Goal: Task Accomplishment & Management: Manage account settings

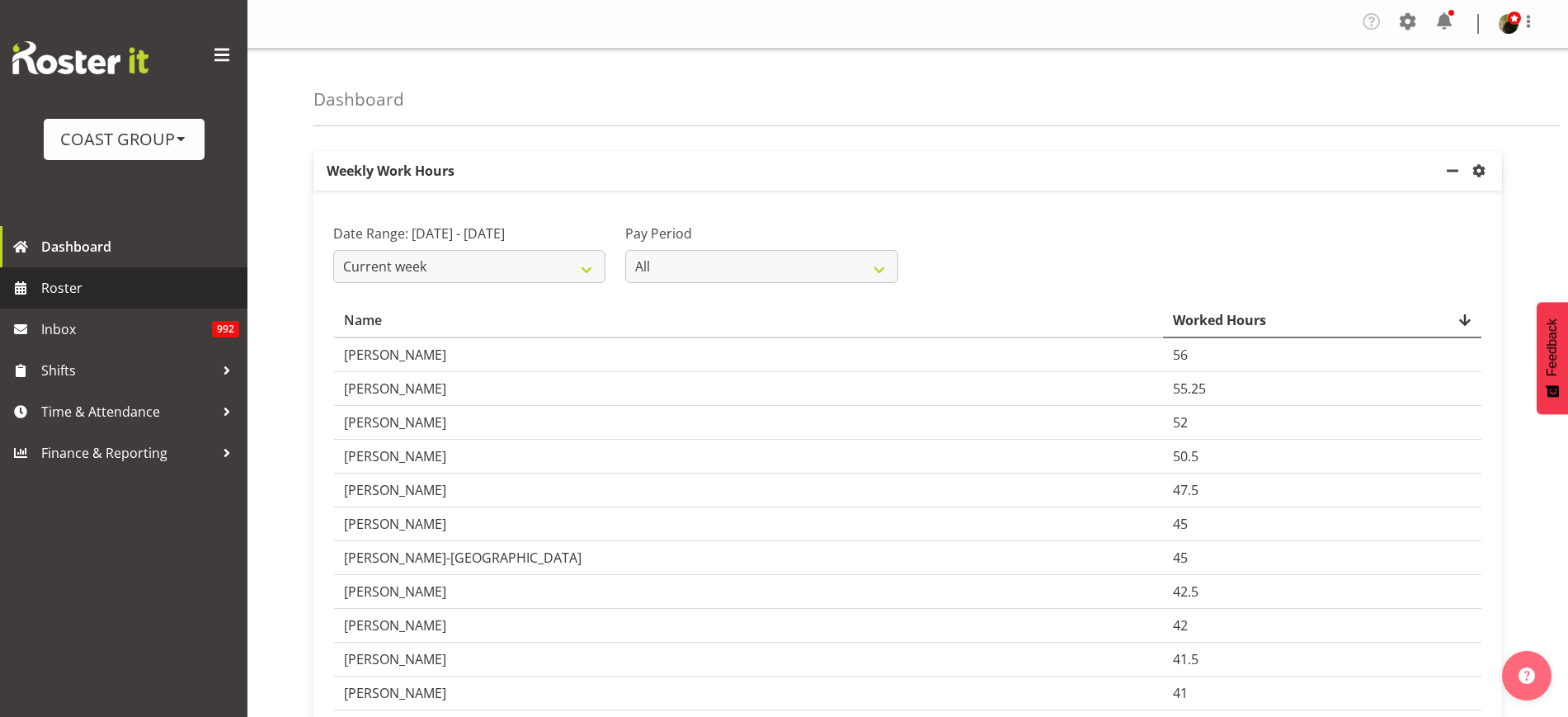
click at [100, 300] on link "Roster" at bounding box center [123, 288] width 248 height 41
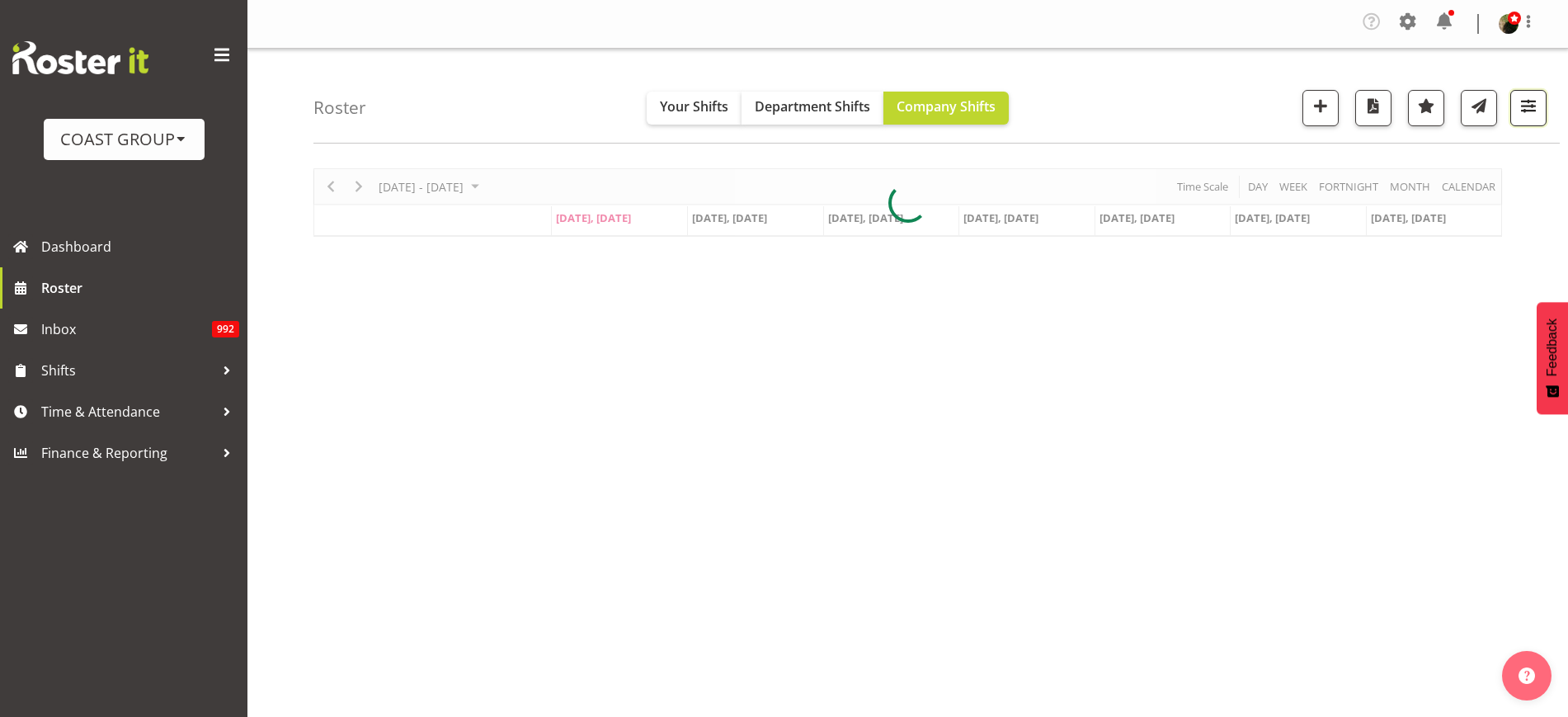
click at [1536, 106] on span "button" at bounding box center [1528, 105] width 22 height 22
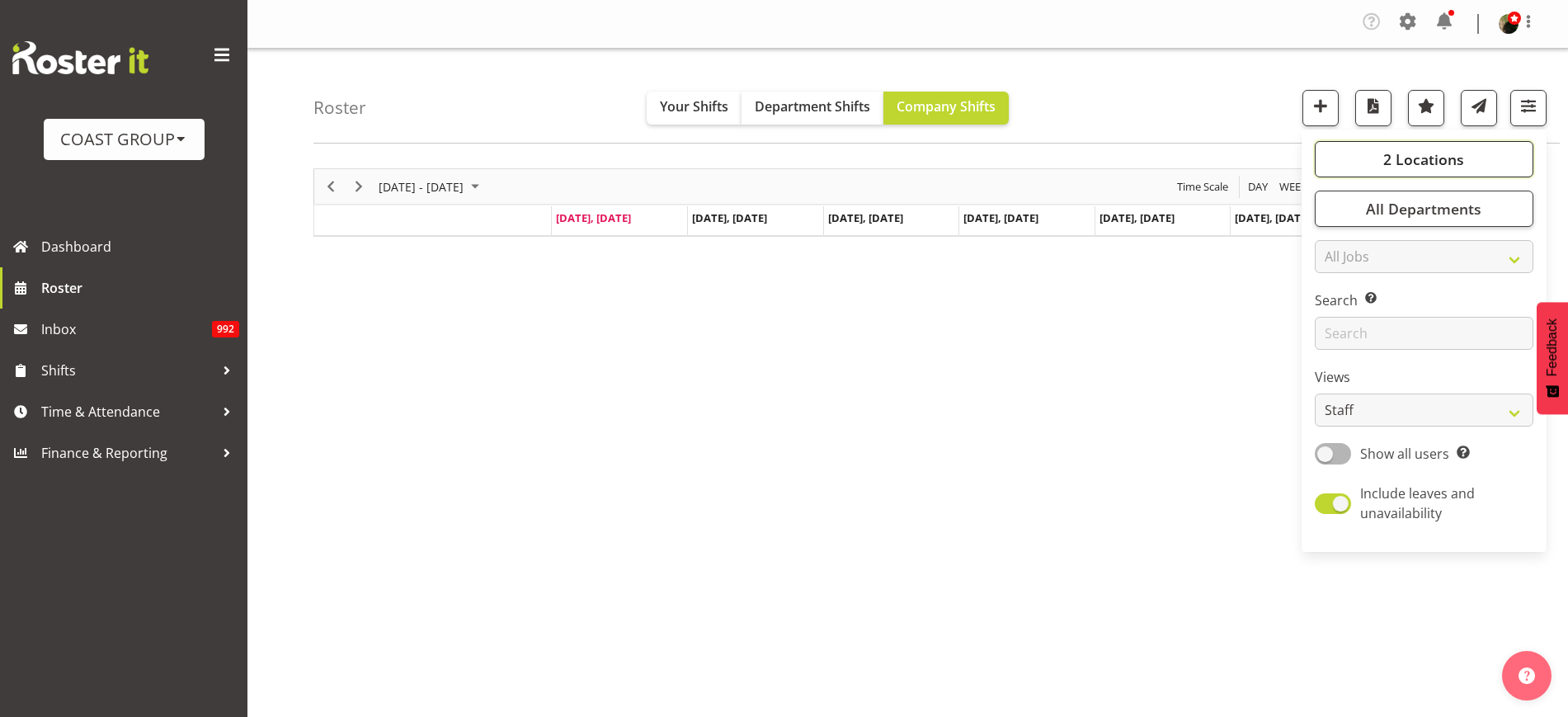
click at [1520, 154] on button "2 Locations" at bounding box center [1425, 159] width 219 height 37
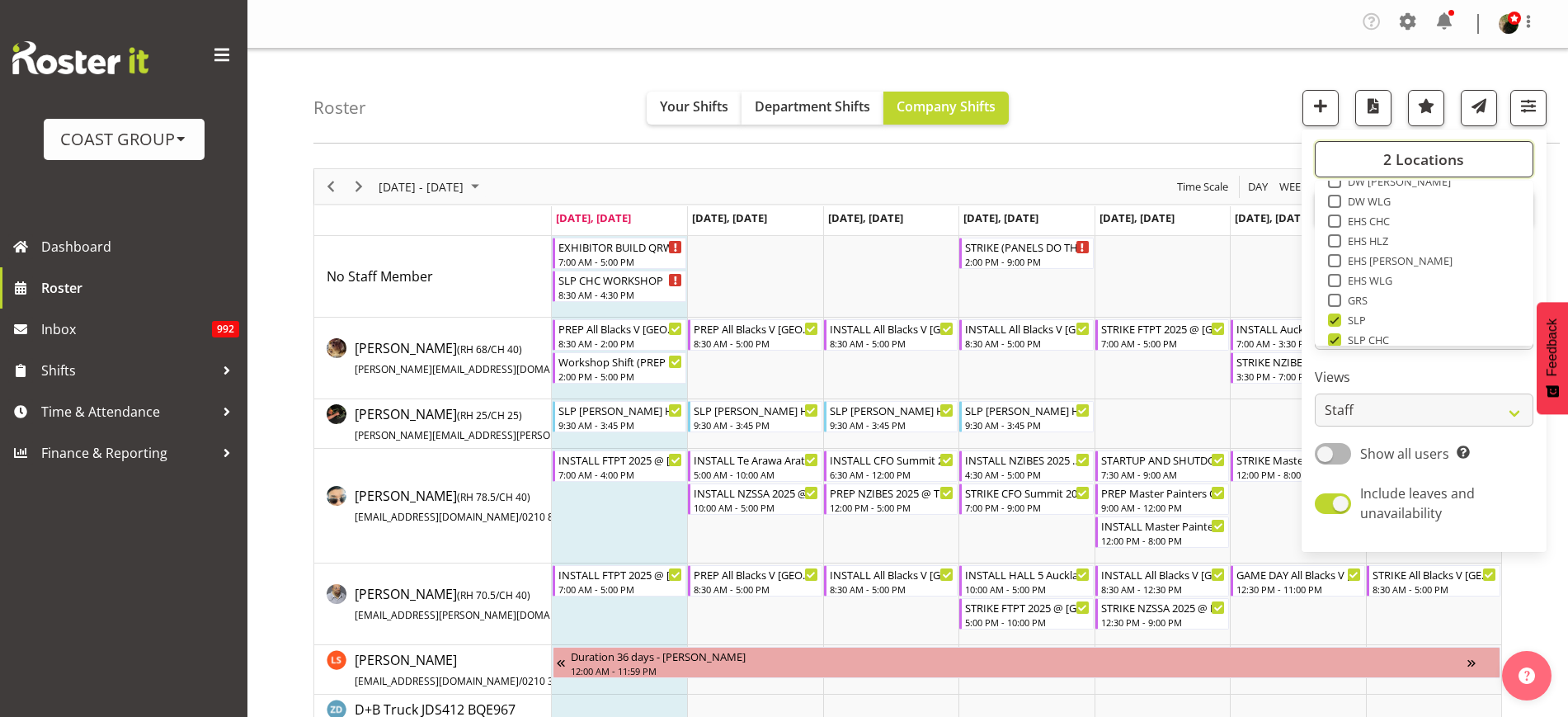
scroll to position [143, 0]
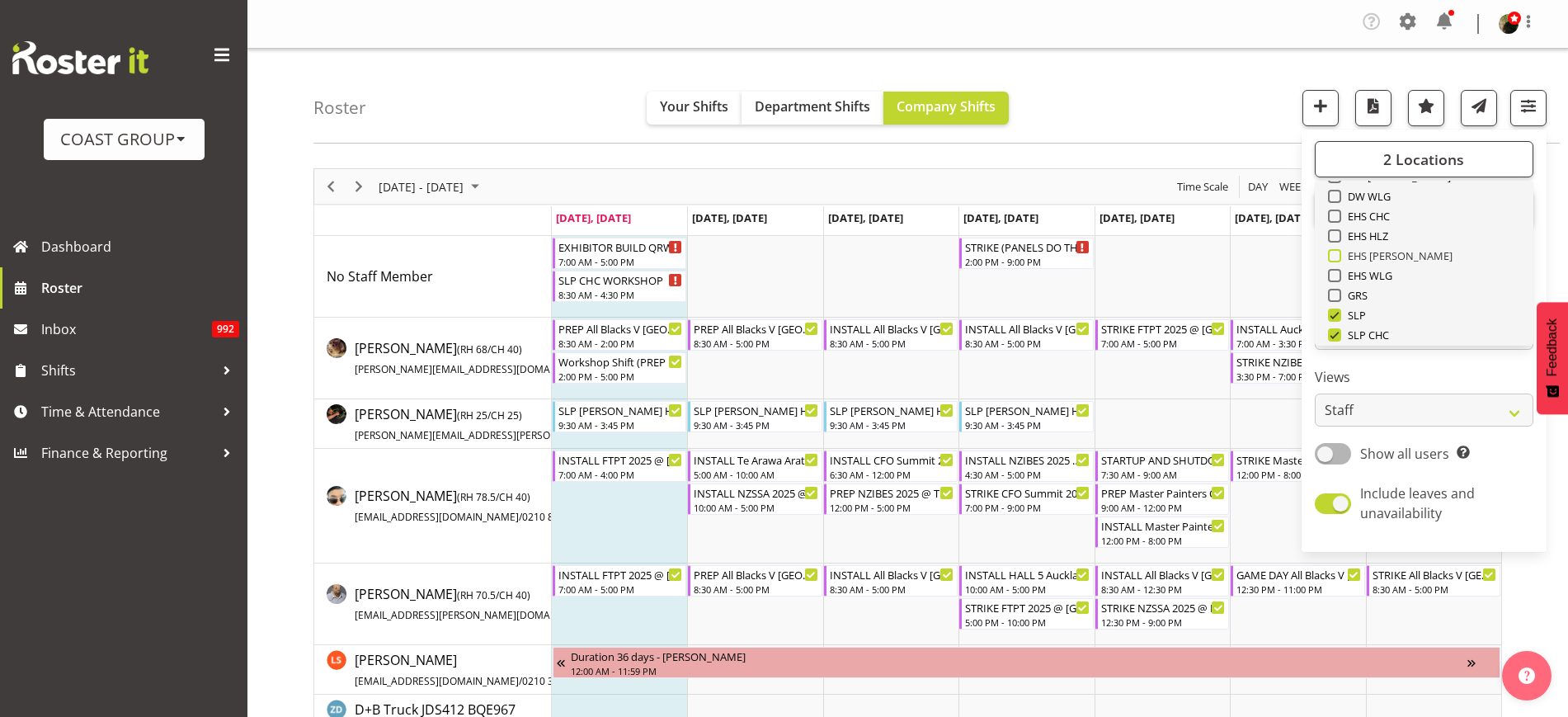
click at [1339, 257] on span at bounding box center [1334, 256] width 13 height 13
click at [1339, 257] on input "EHS [PERSON_NAME]" at bounding box center [1333, 256] width 10 height 10
checkbox input "true"
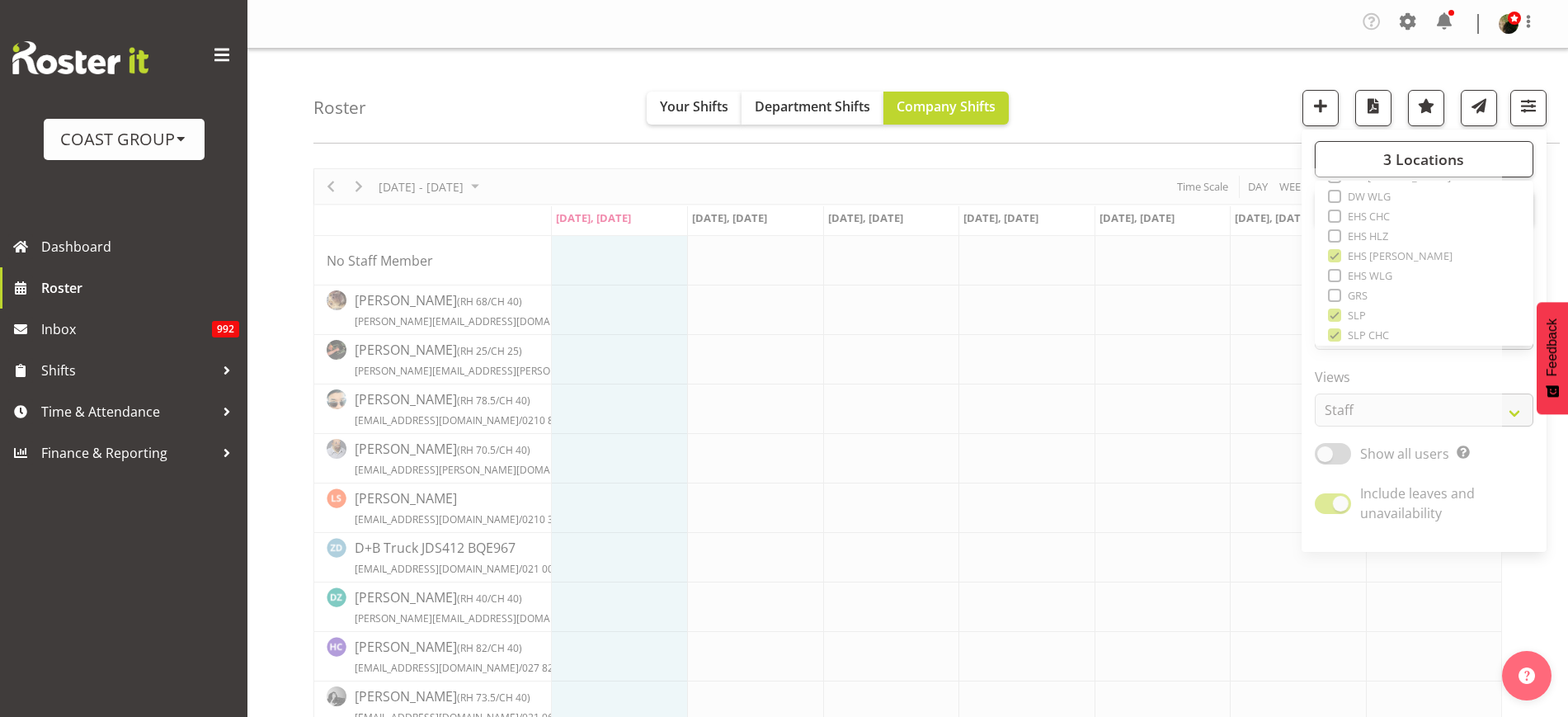
click at [1239, 73] on div "Roster Your Shifts Department Shifts Company Shifts 3 Locations Clear CARLTON E…" at bounding box center [937, 96] width 1246 height 95
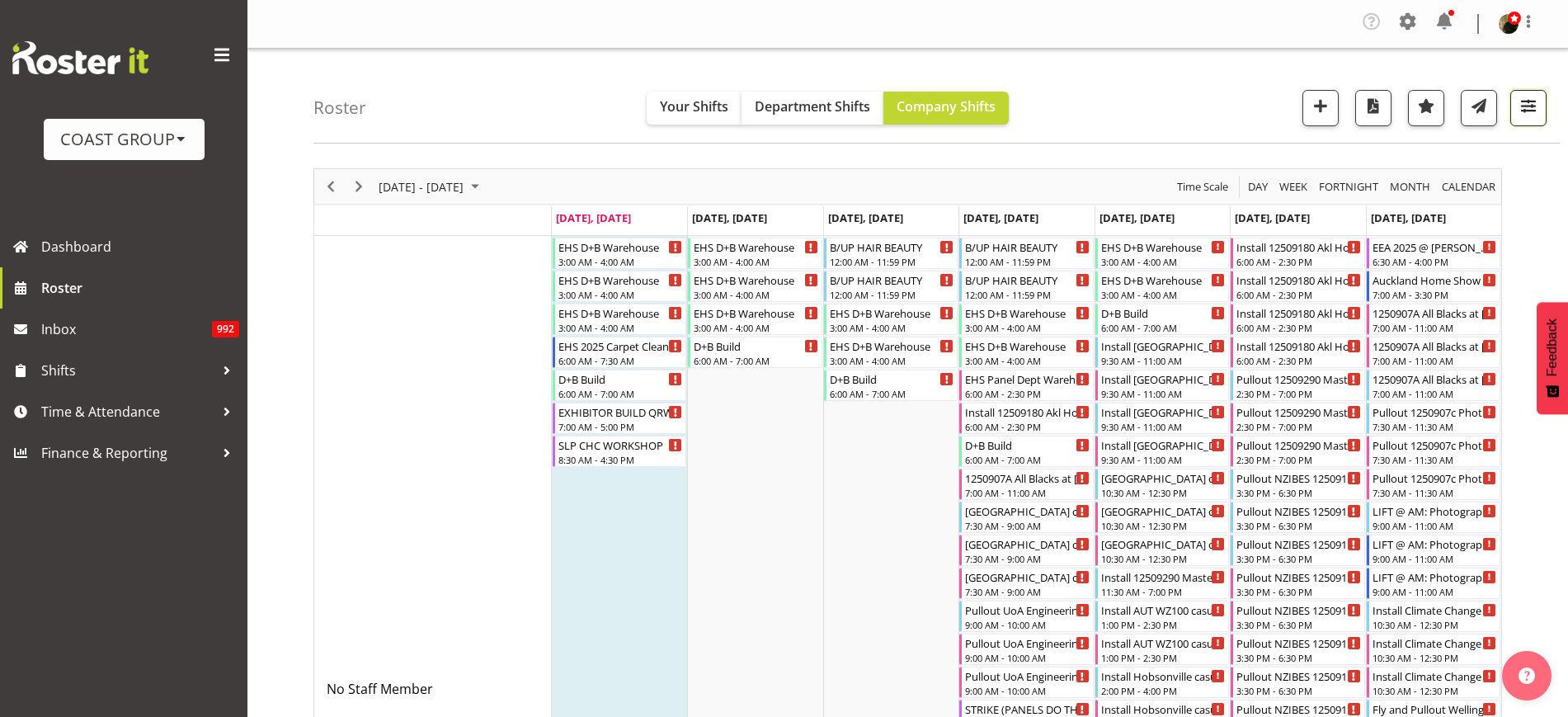
click at [1523, 108] on span "button" at bounding box center [1528, 105] width 22 height 22
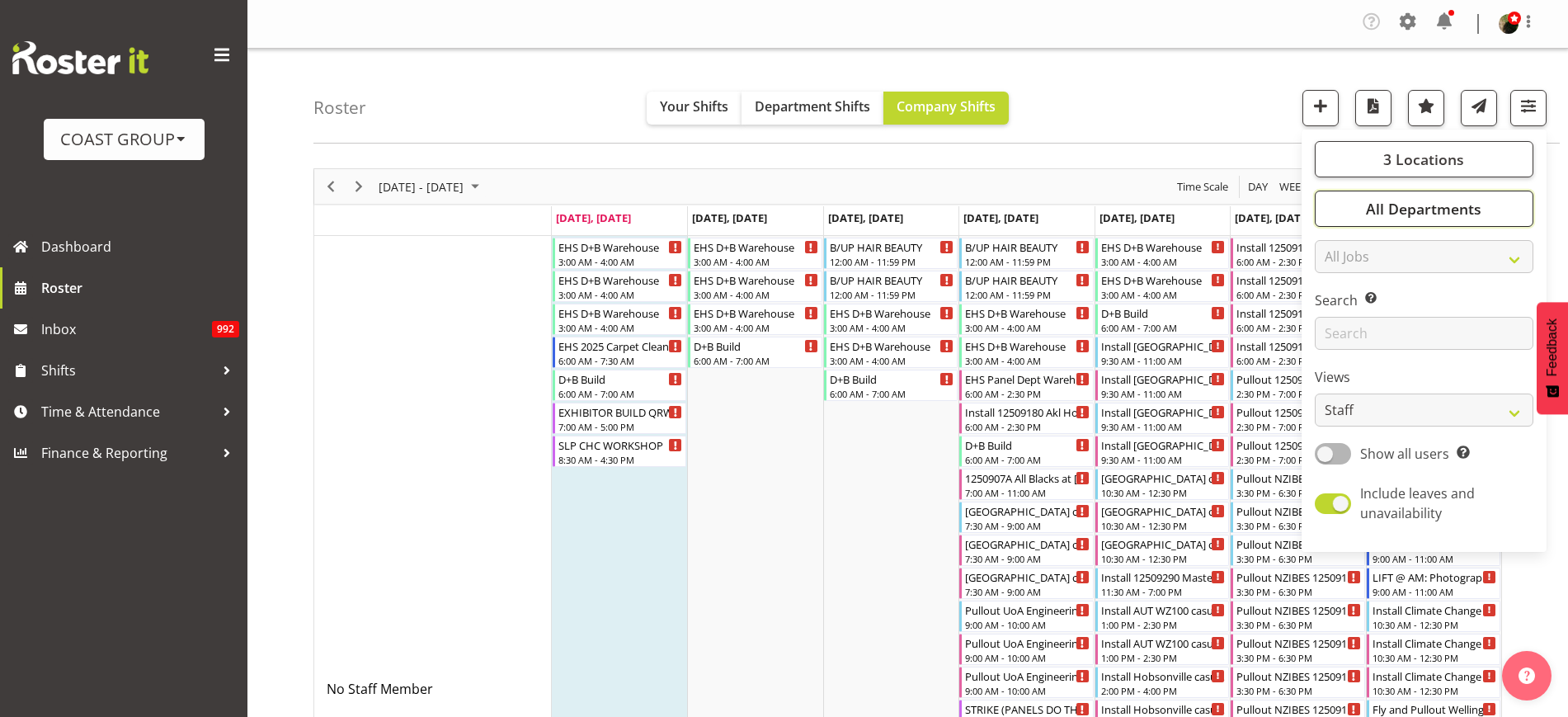
click at [1457, 208] on span "All Departments" at bounding box center [1424, 209] width 116 height 20
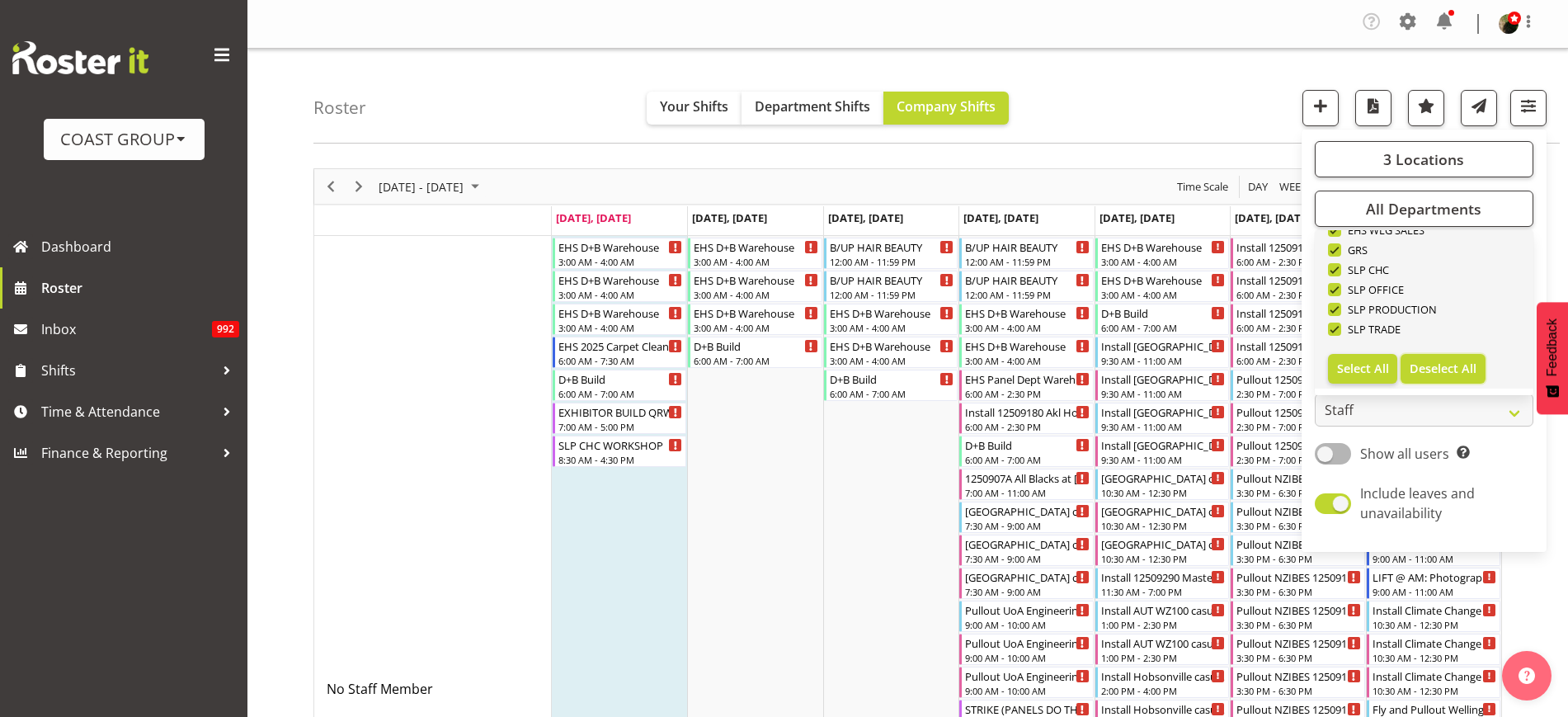
click at [1452, 375] on span "Deselect All" at bounding box center [1443, 368] width 67 height 16
checkbox input "false"
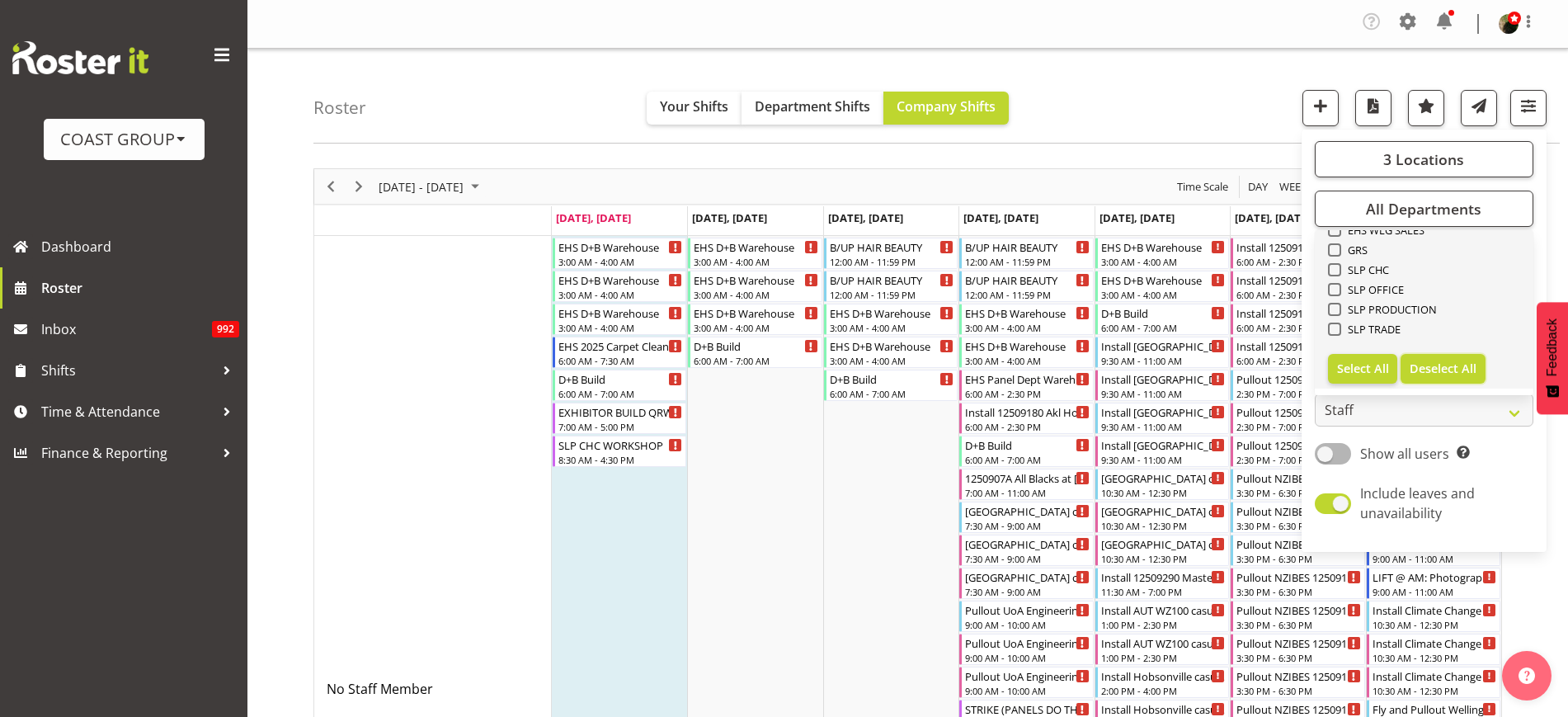
checkbox input "false"
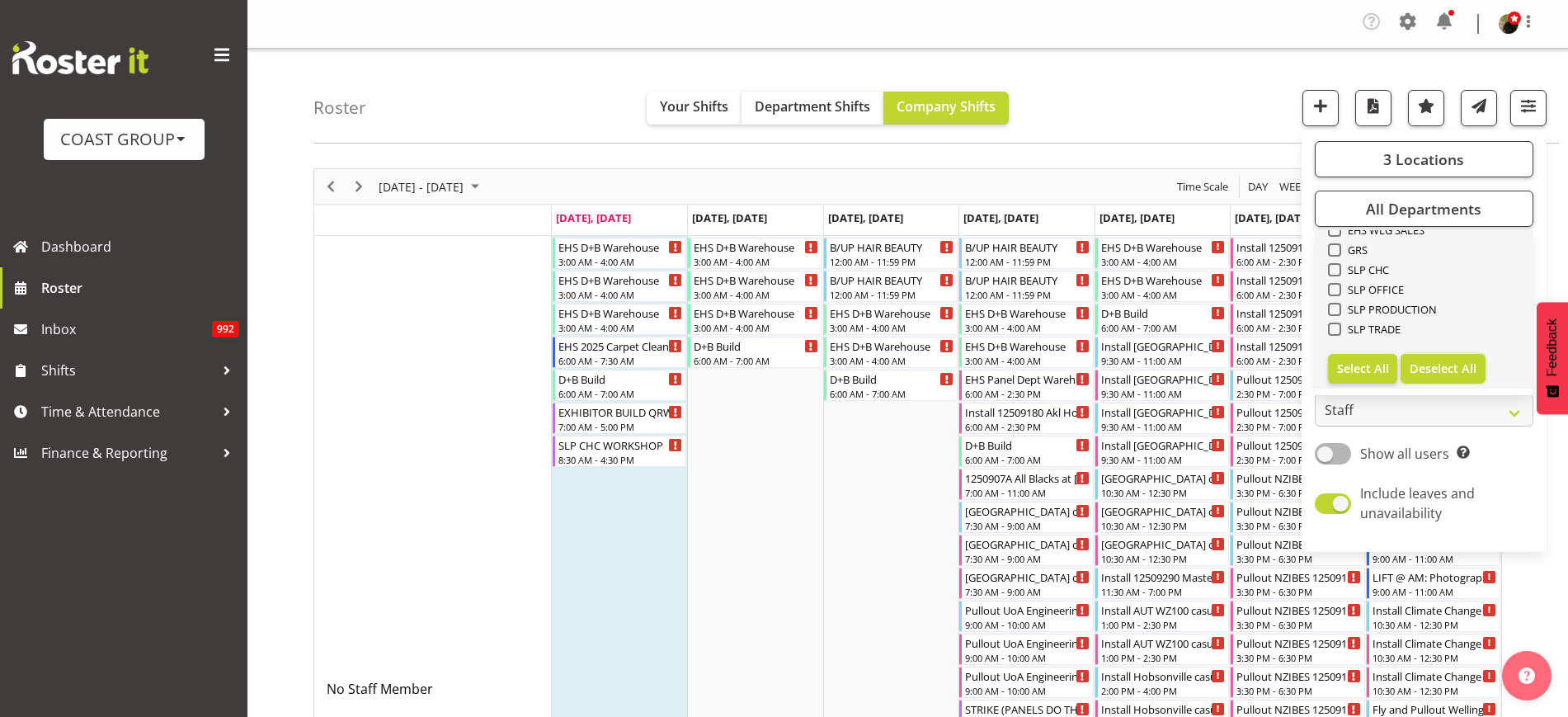
checkbox input "false"
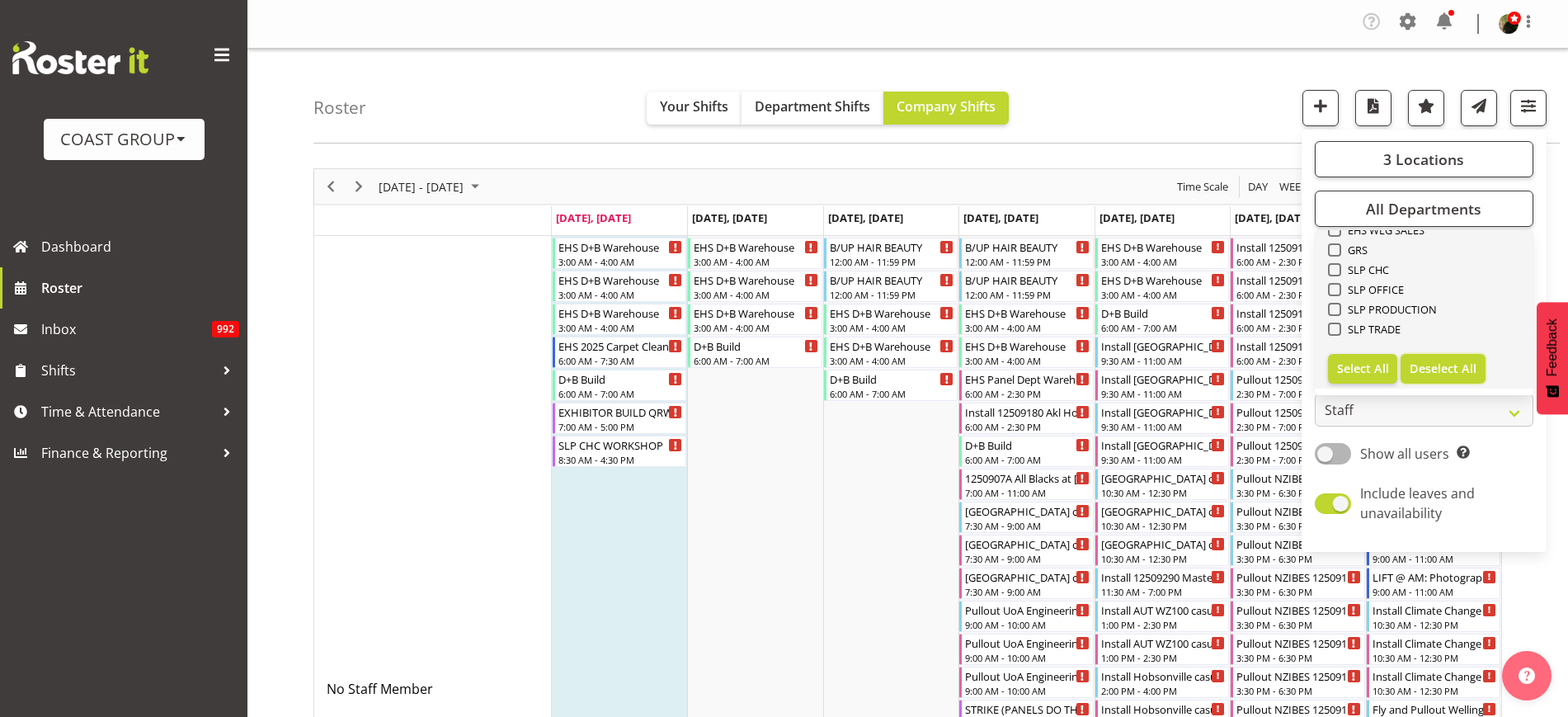
checkbox input "false"
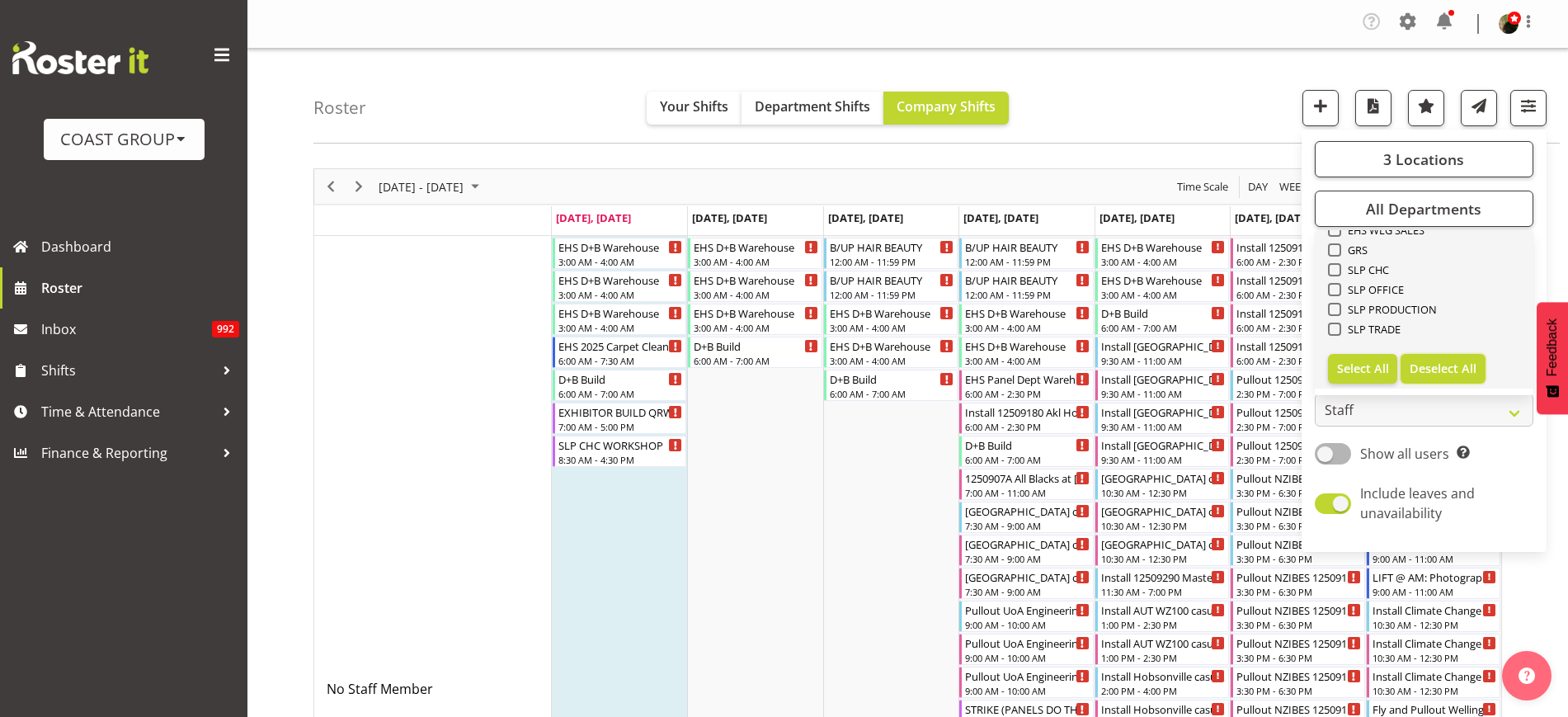
checkbox input "false"
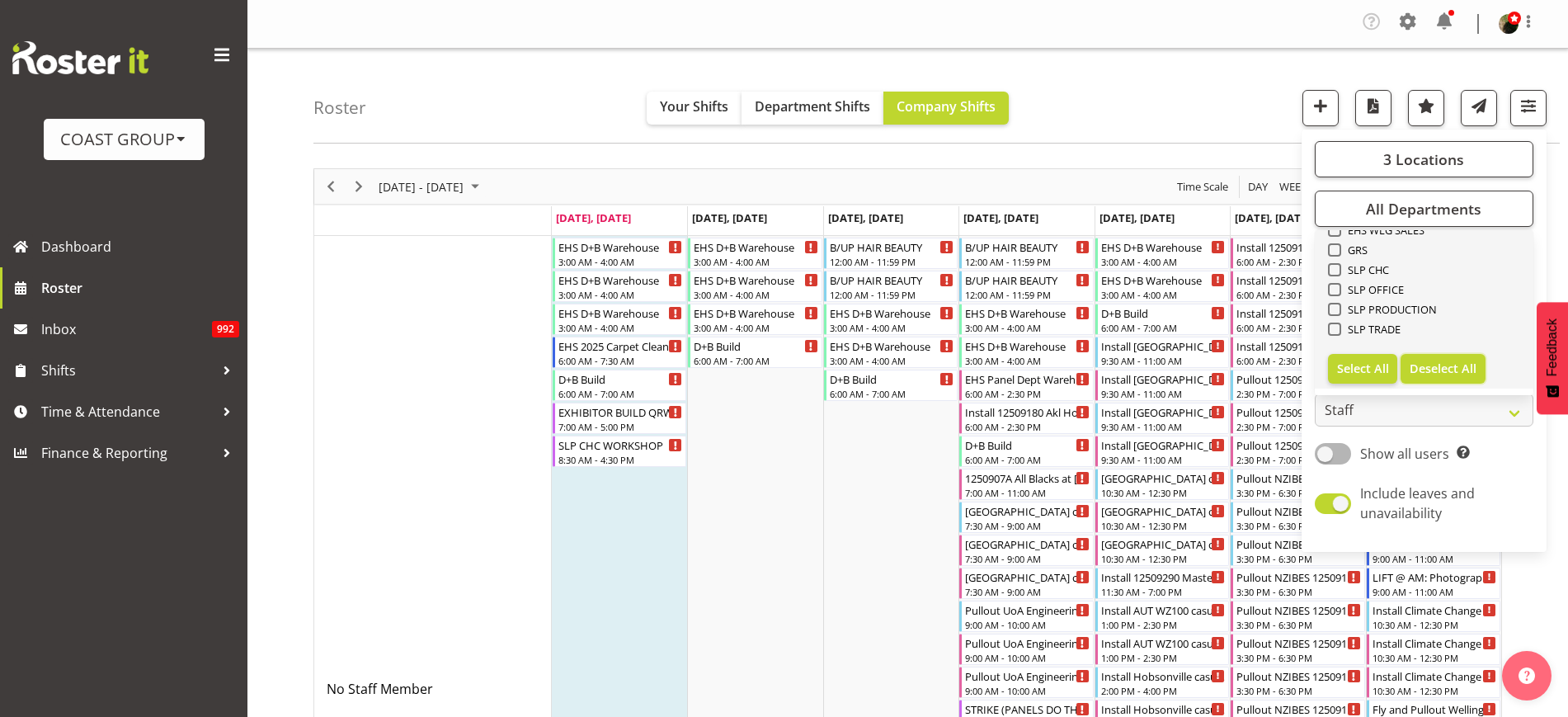
checkbox input "false"
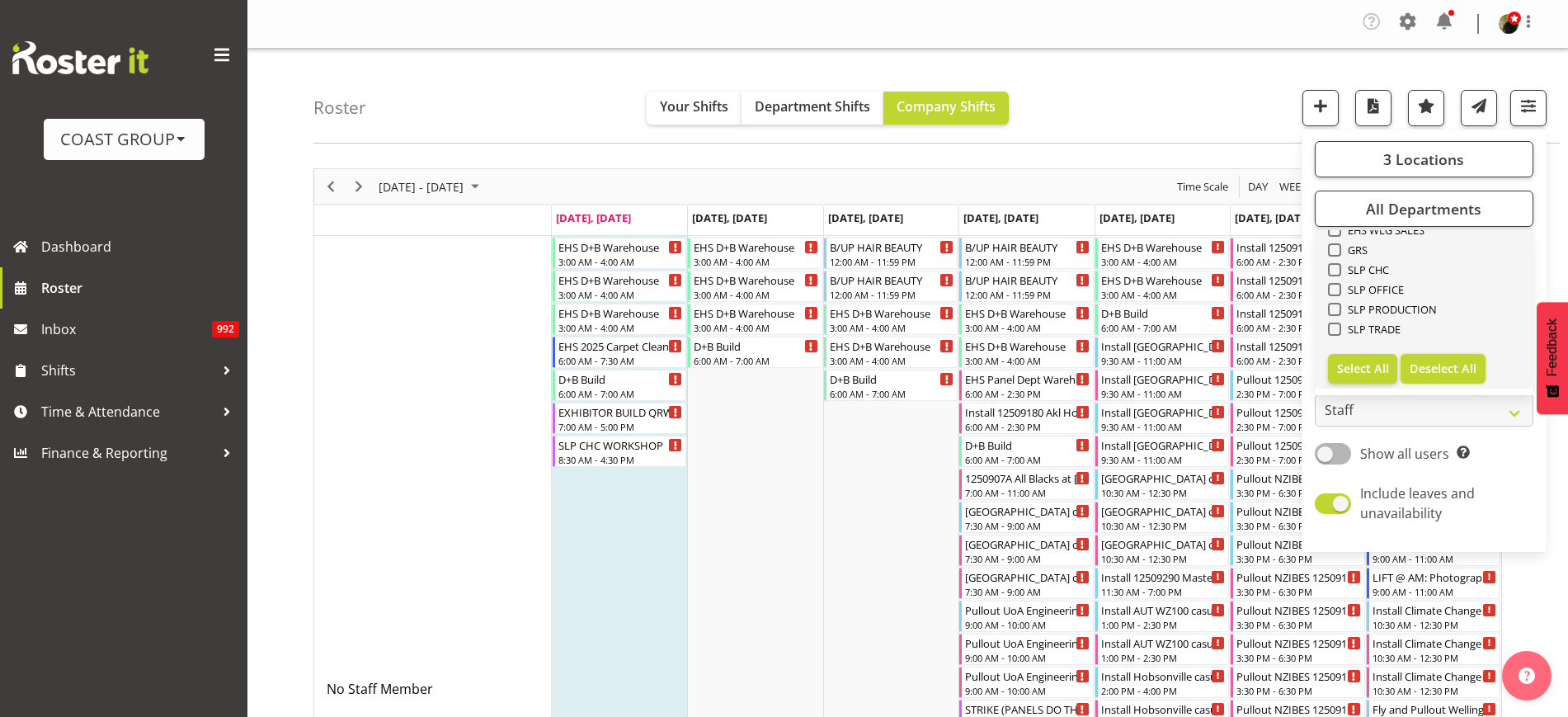
checkbox input "false"
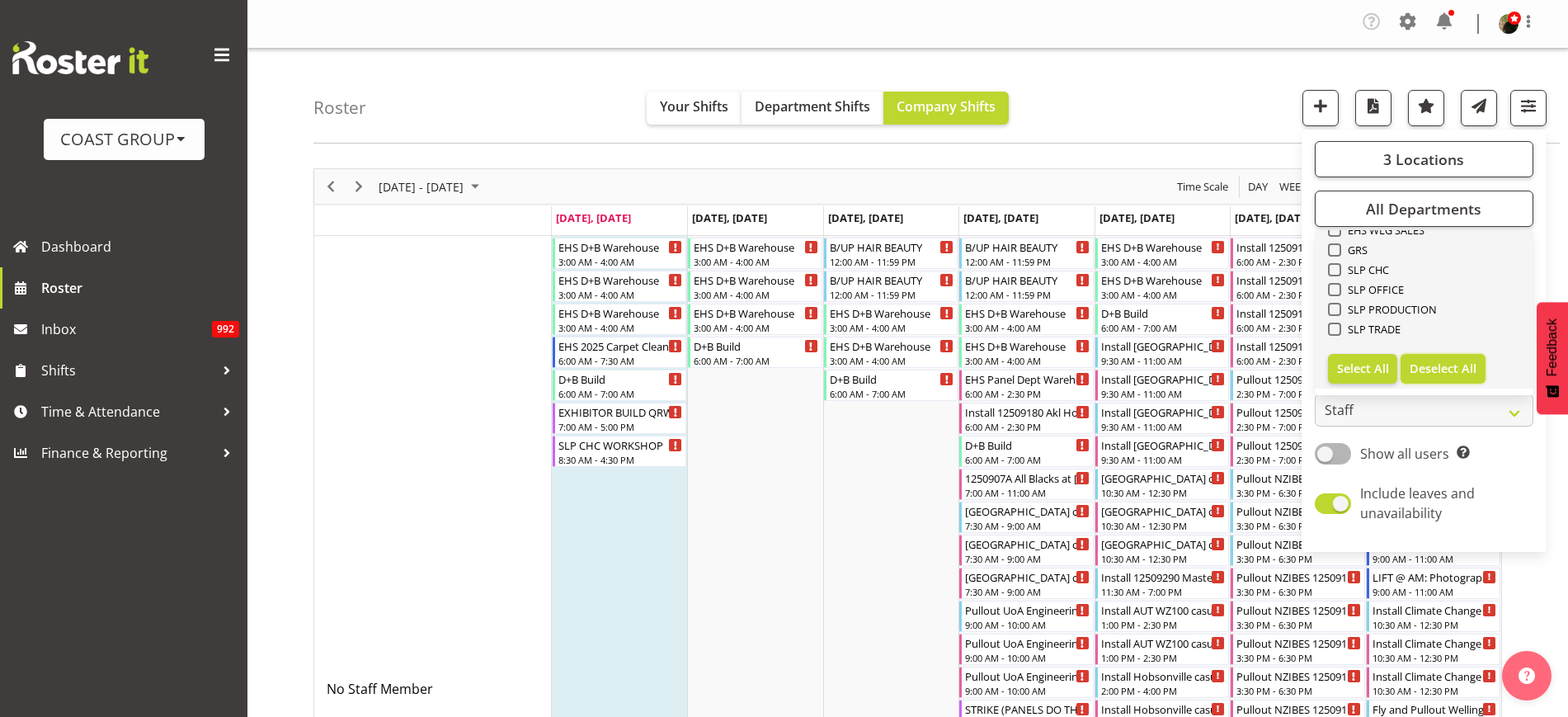
checkbox input "false"
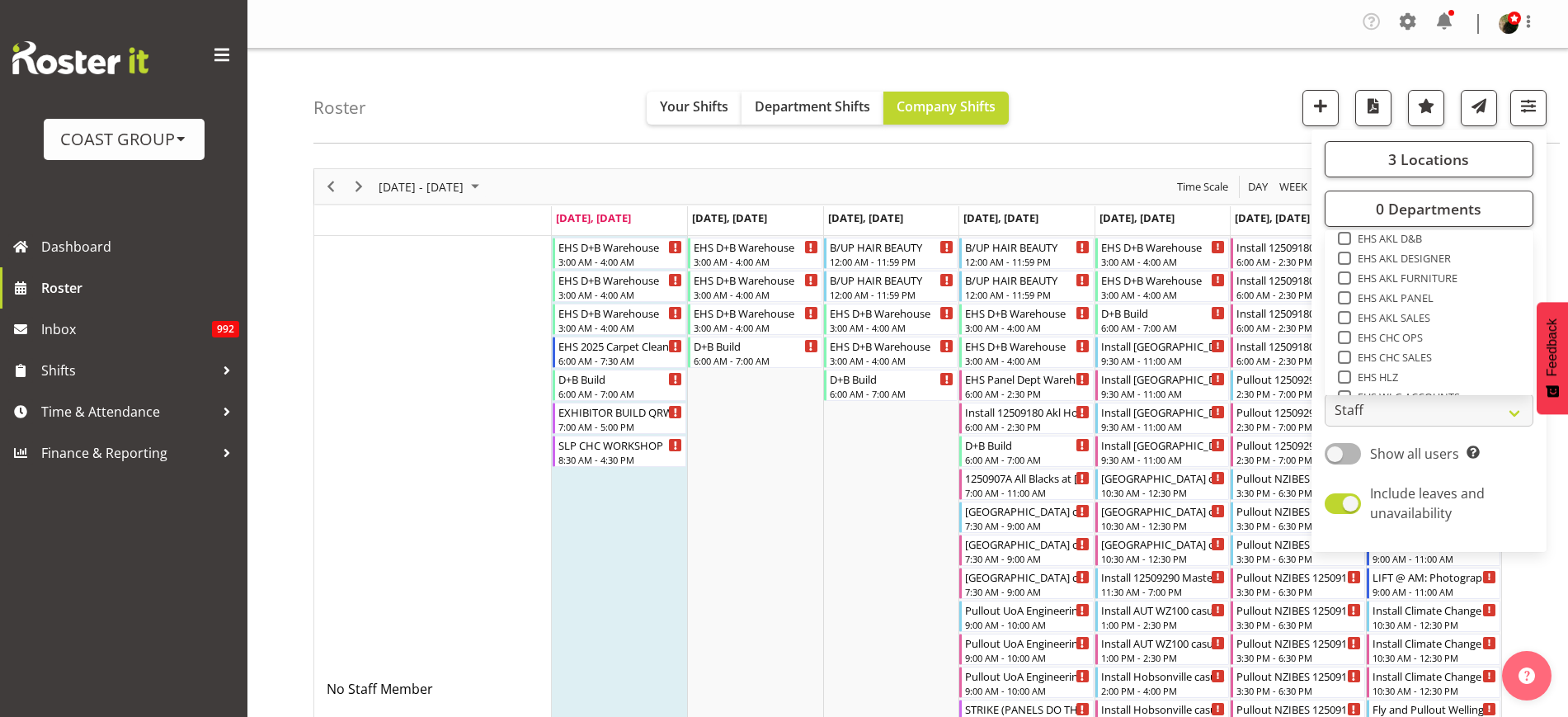
scroll to position [386, 0]
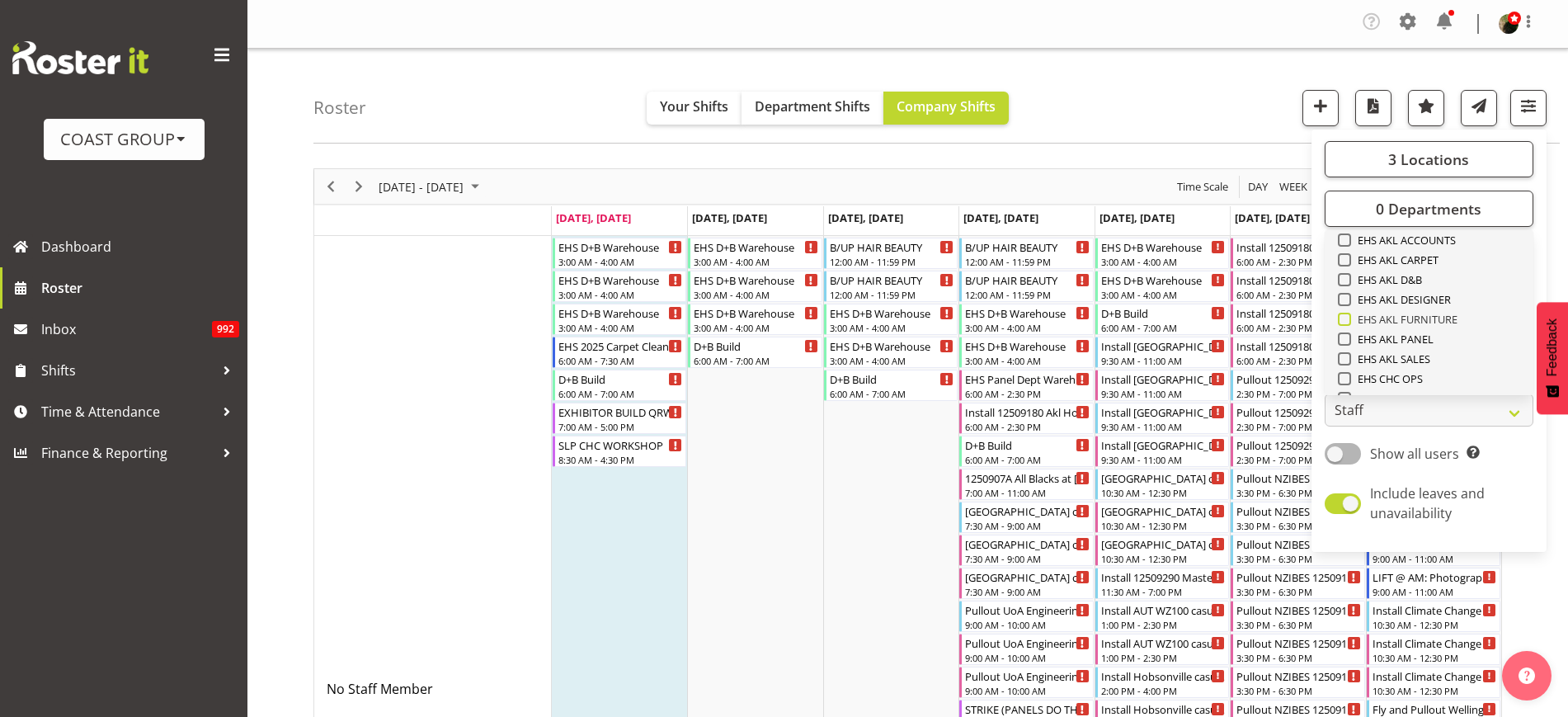
click at [1349, 315] on span at bounding box center [1344, 319] width 13 height 13
click at [1349, 315] on input "EHS AKL FURNITURE" at bounding box center [1343, 320] width 10 height 10
checkbox input "true"
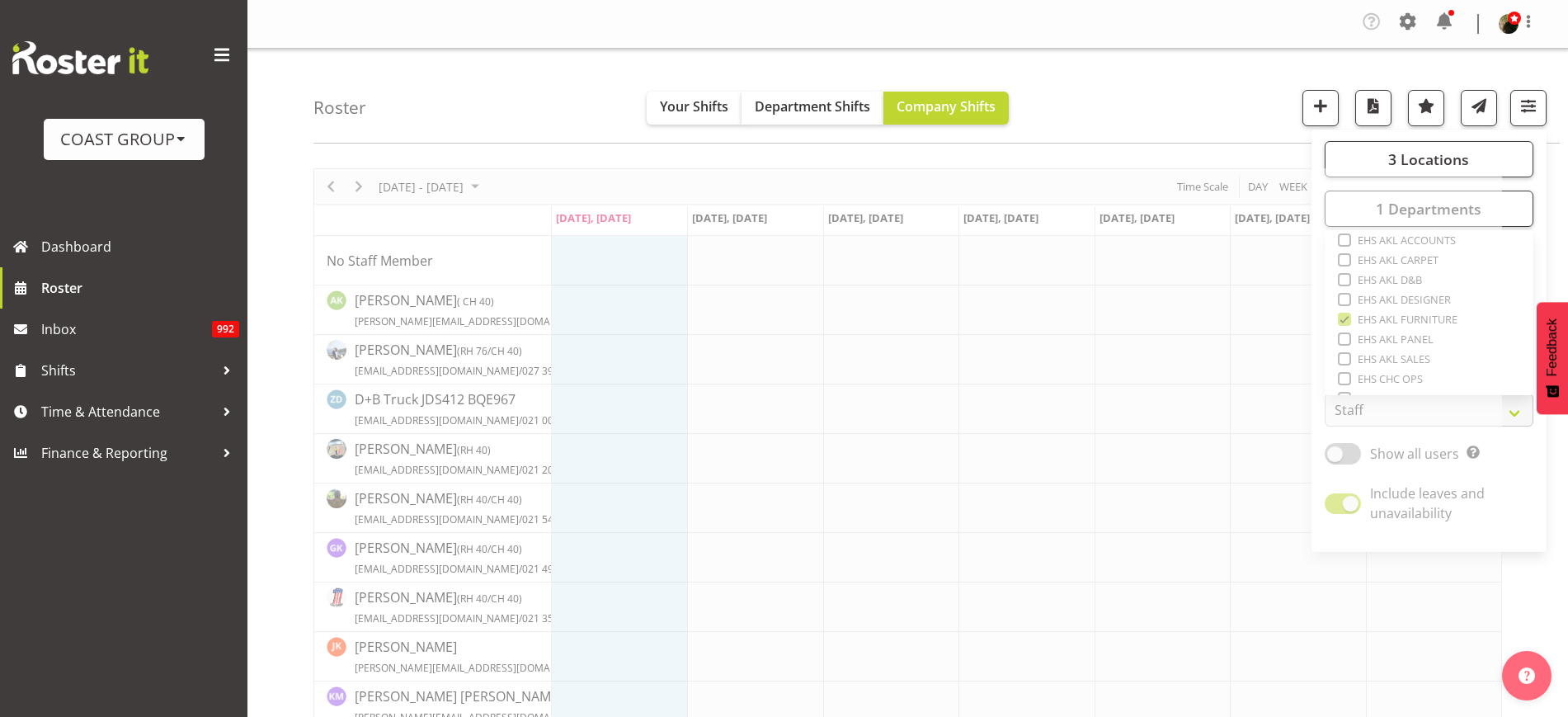
click at [538, 56] on div "Roster Your Shifts Department Shifts Company Shifts 3 Locations Clear CARLTON E…" at bounding box center [937, 96] width 1246 height 95
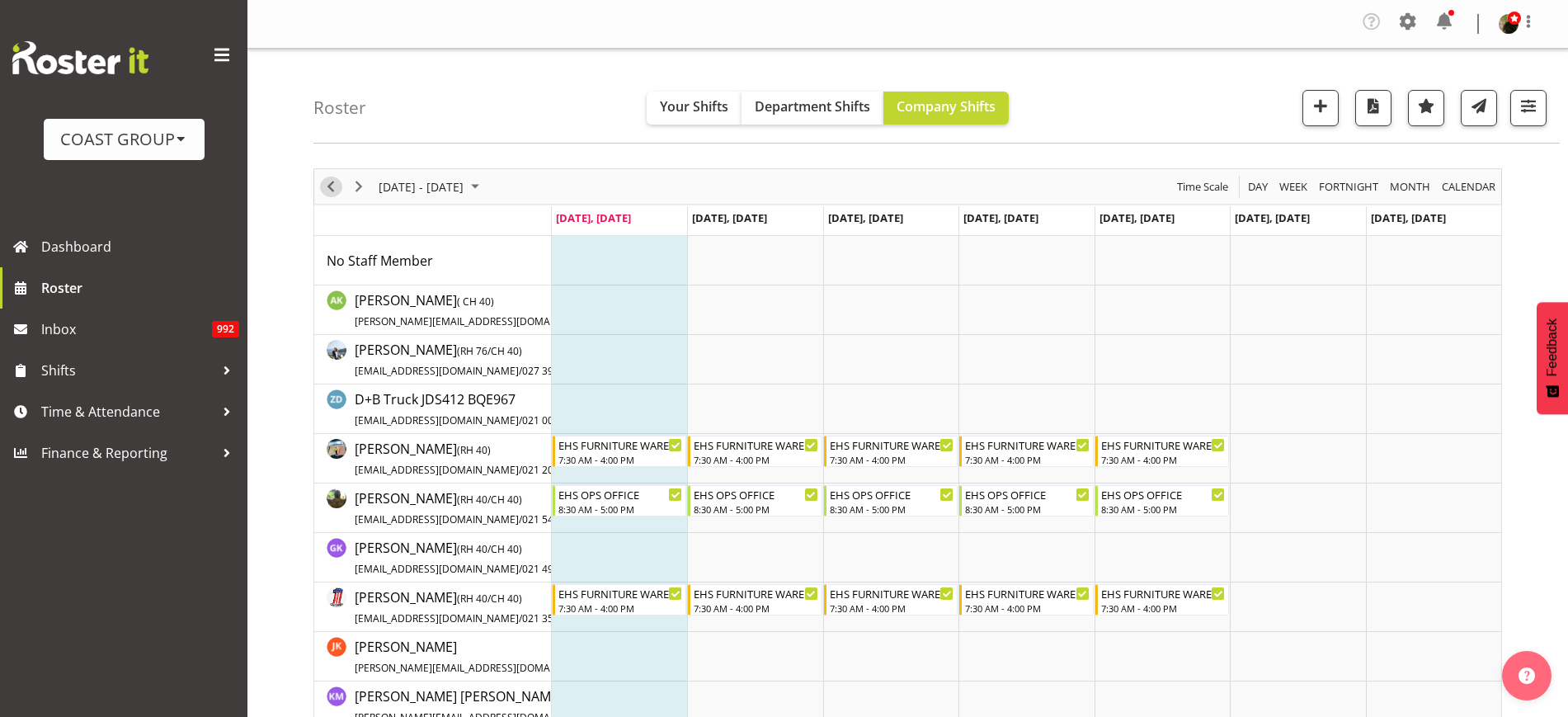
click at [332, 179] on span "Previous" at bounding box center [330, 187] width 20 height 21
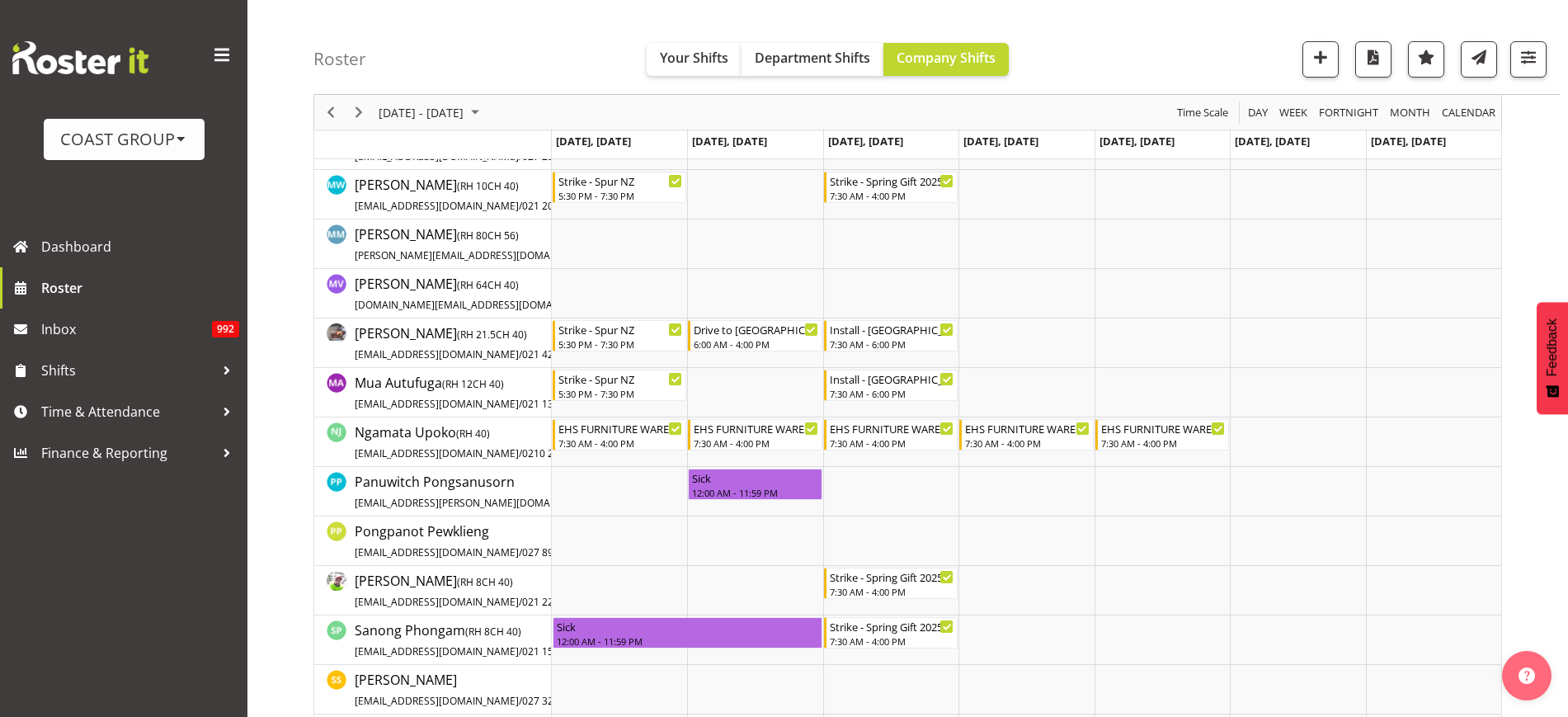
scroll to position [662, 0]
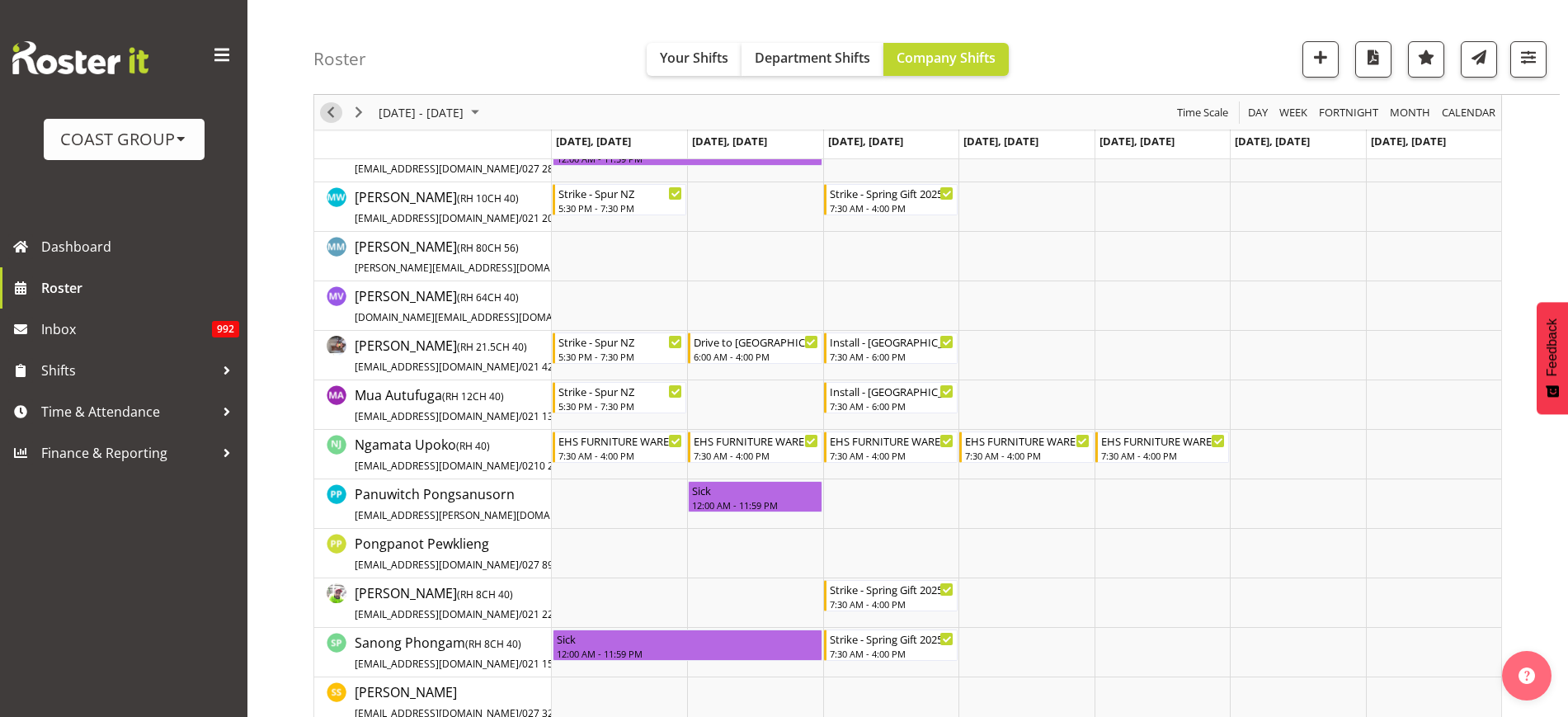
click at [327, 111] on span "Previous" at bounding box center [330, 113] width 20 height 21
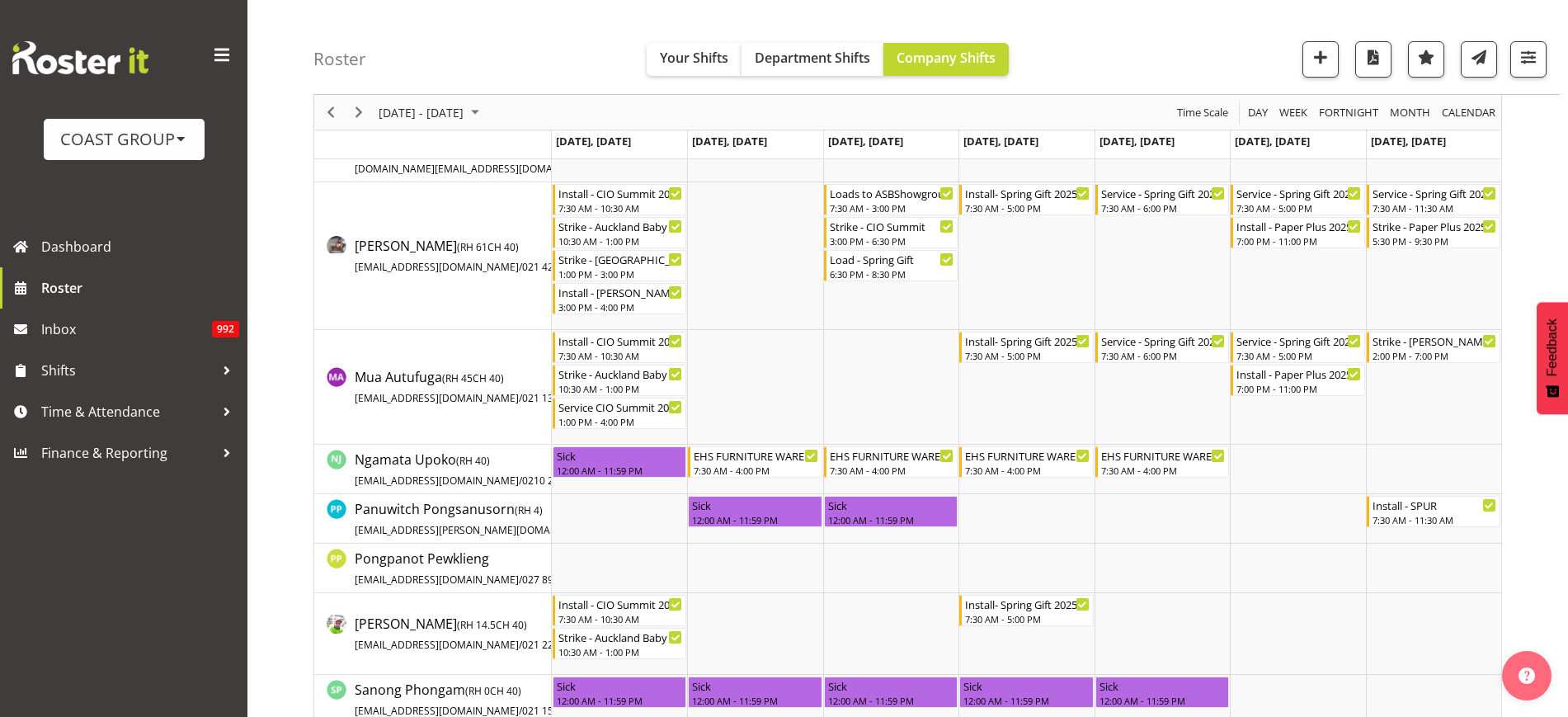
scroll to position [849, 0]
